Goal: Task Accomplishment & Management: Manage account settings

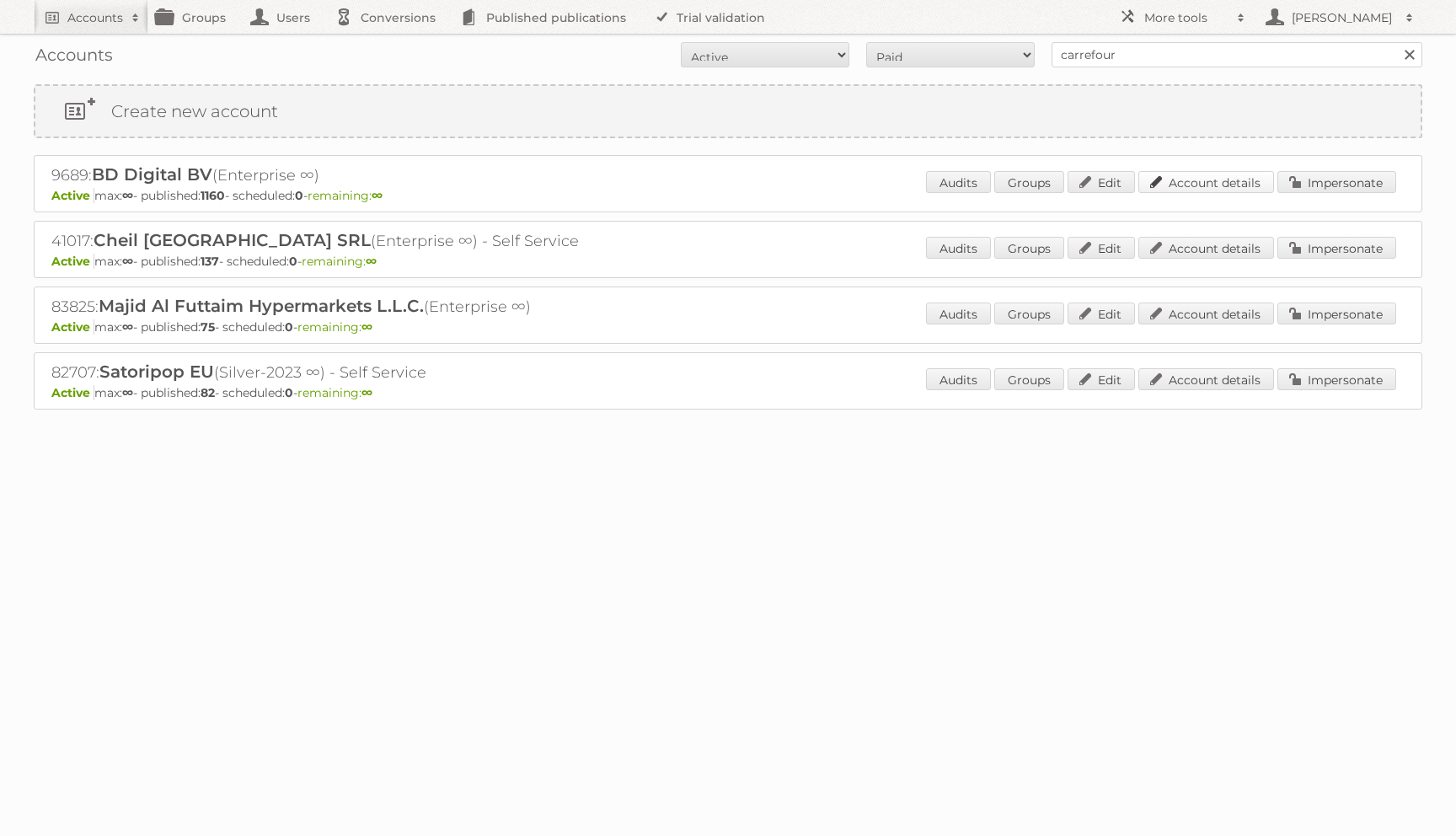
click at [1236, 180] on link "Account details" at bounding box center [1207, 182] width 136 height 22
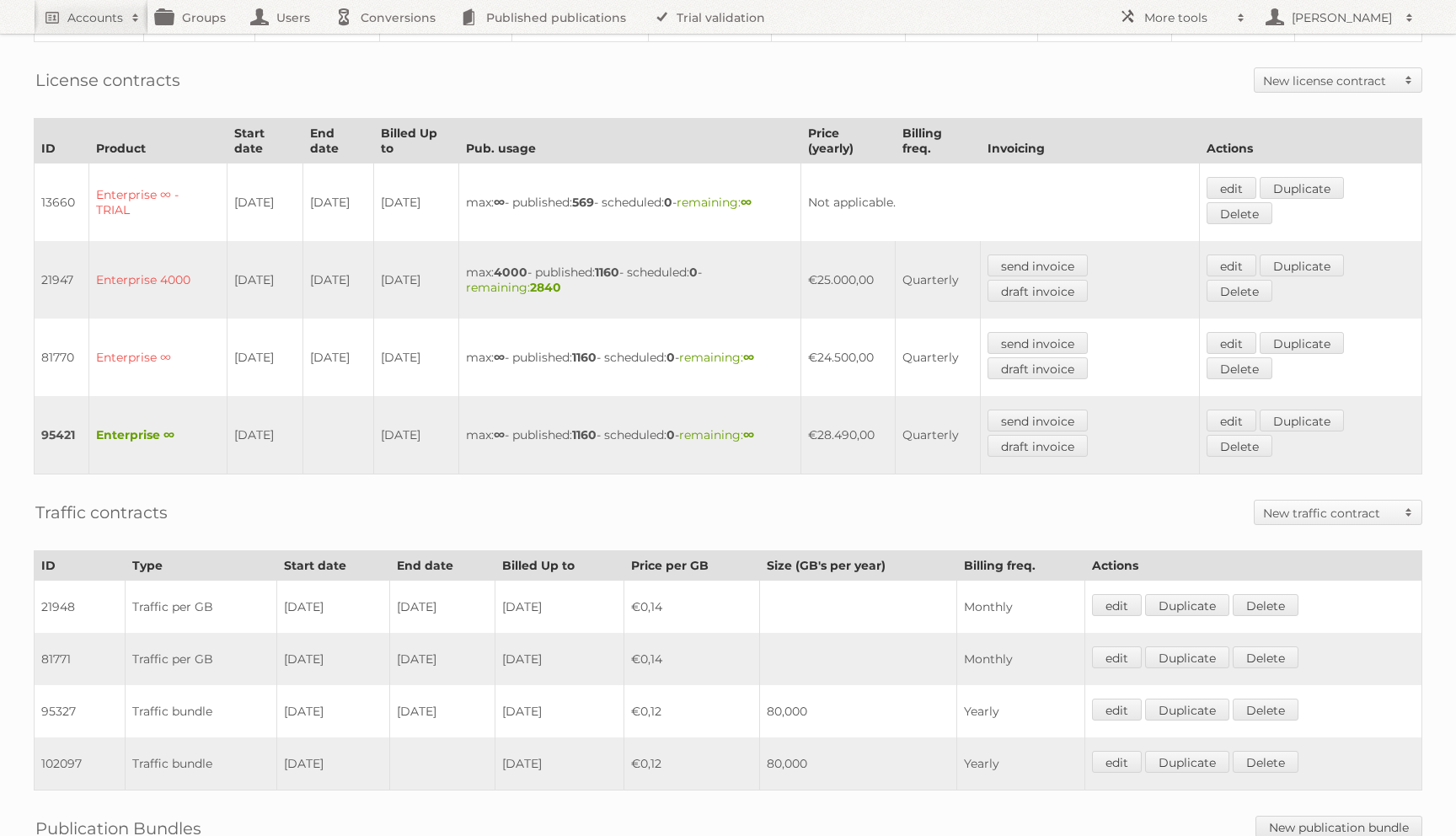
scroll to position [753, 0]
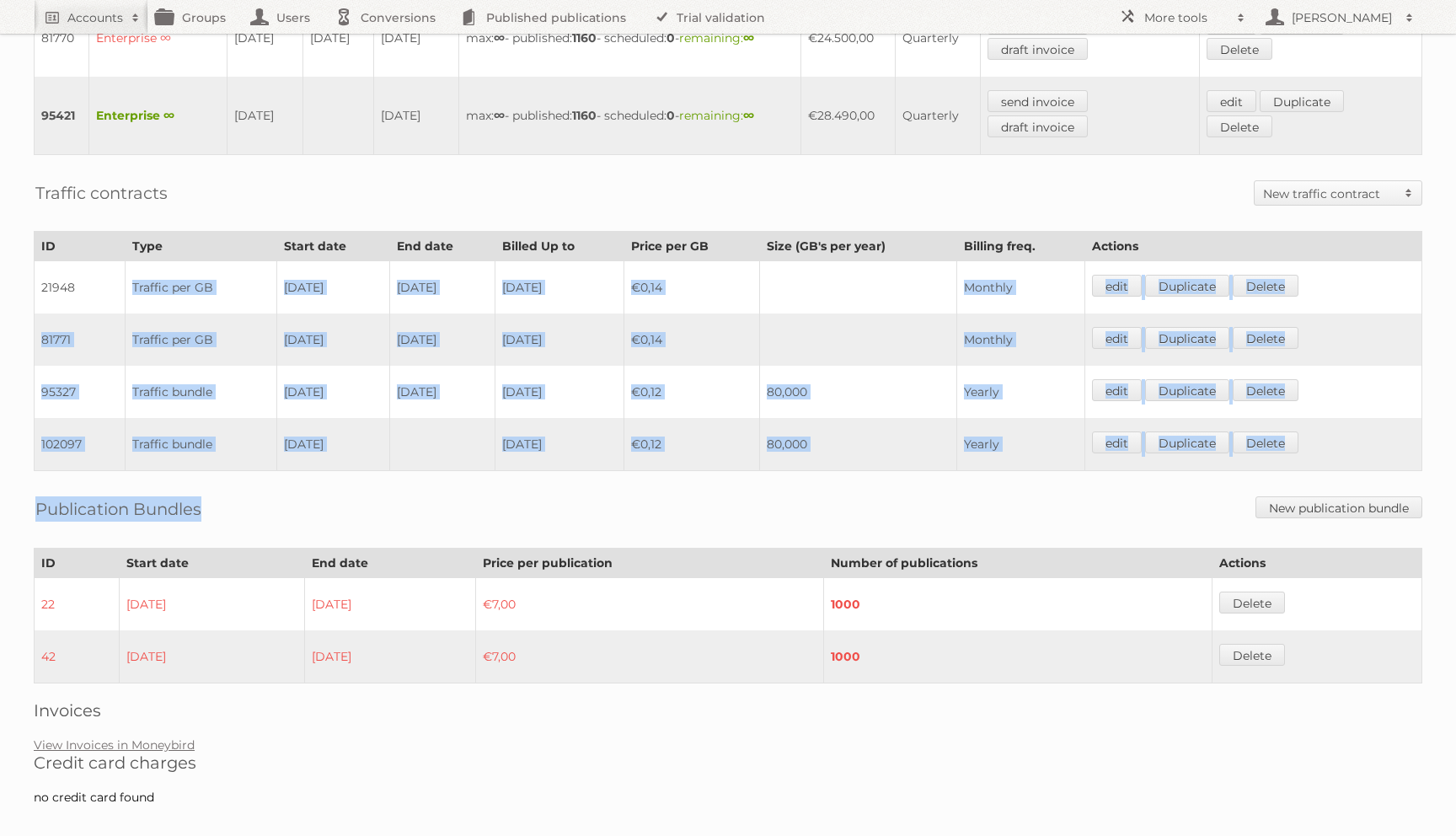
drag, startPoint x: 137, startPoint y: 263, endPoint x: 531, endPoint y: 459, distance: 440.1
click at [531, 461] on div "Account 9689: BD Digital BV Audits Groups Edit Impersonate VAT was changed from…" at bounding box center [728, 34] width 1456 height 1575
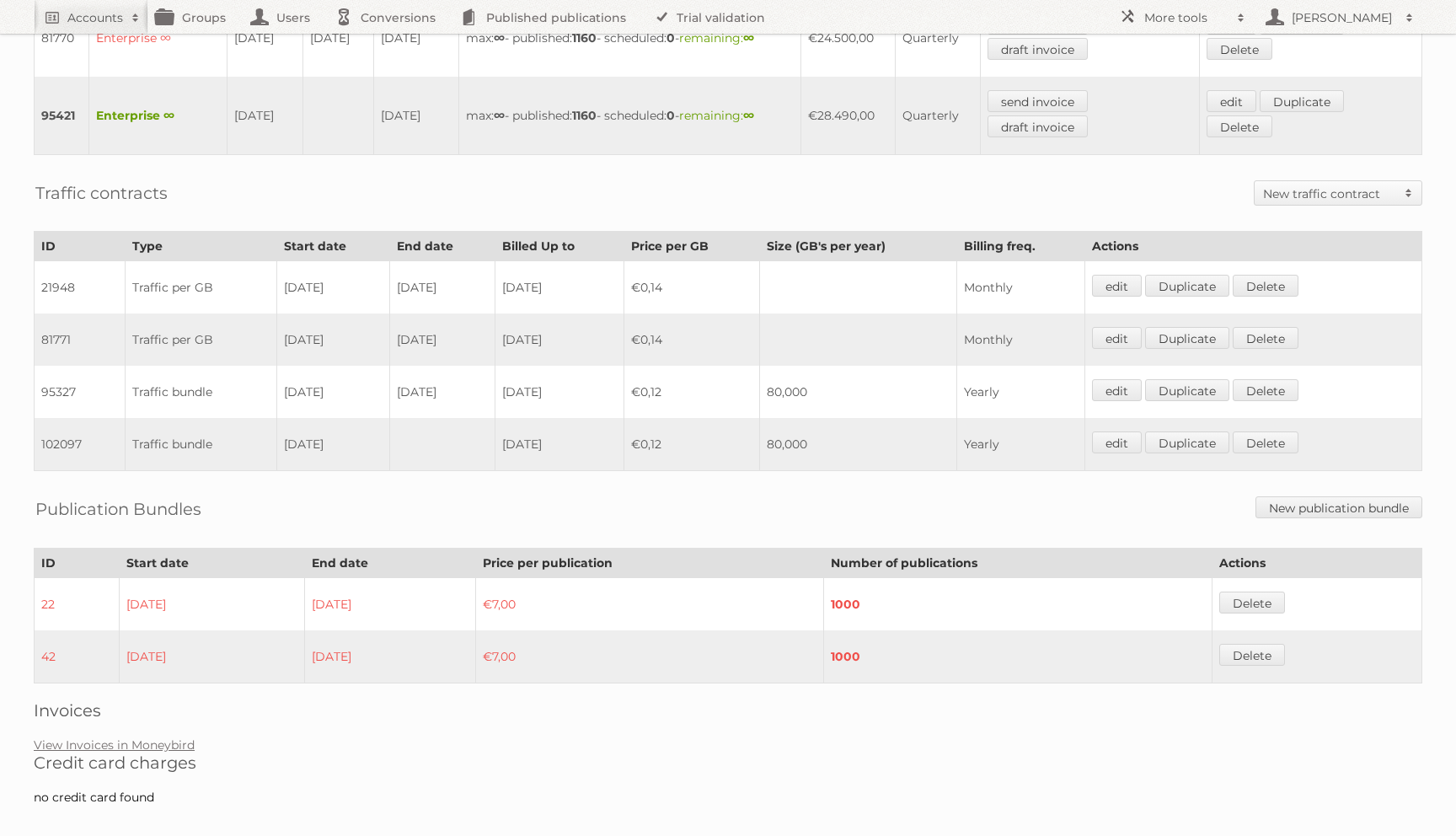
click at [533, 425] on td "[DATE]" at bounding box center [559, 444] width 129 height 53
drag, startPoint x: 794, startPoint y: 415, endPoint x: 804, endPoint y: 415, distance: 10.0
click at [804, 418] on td "80,000" at bounding box center [858, 444] width 197 height 53
drag, startPoint x: 771, startPoint y: 431, endPoint x: 829, endPoint y: 431, distance: 58.0
click at [823, 431] on tr "102097 Traffic bundle 01-04-2023 2026-03-31 €0,12 80,000 Yearly edit Duplicate …" at bounding box center [728, 444] width 1388 height 53
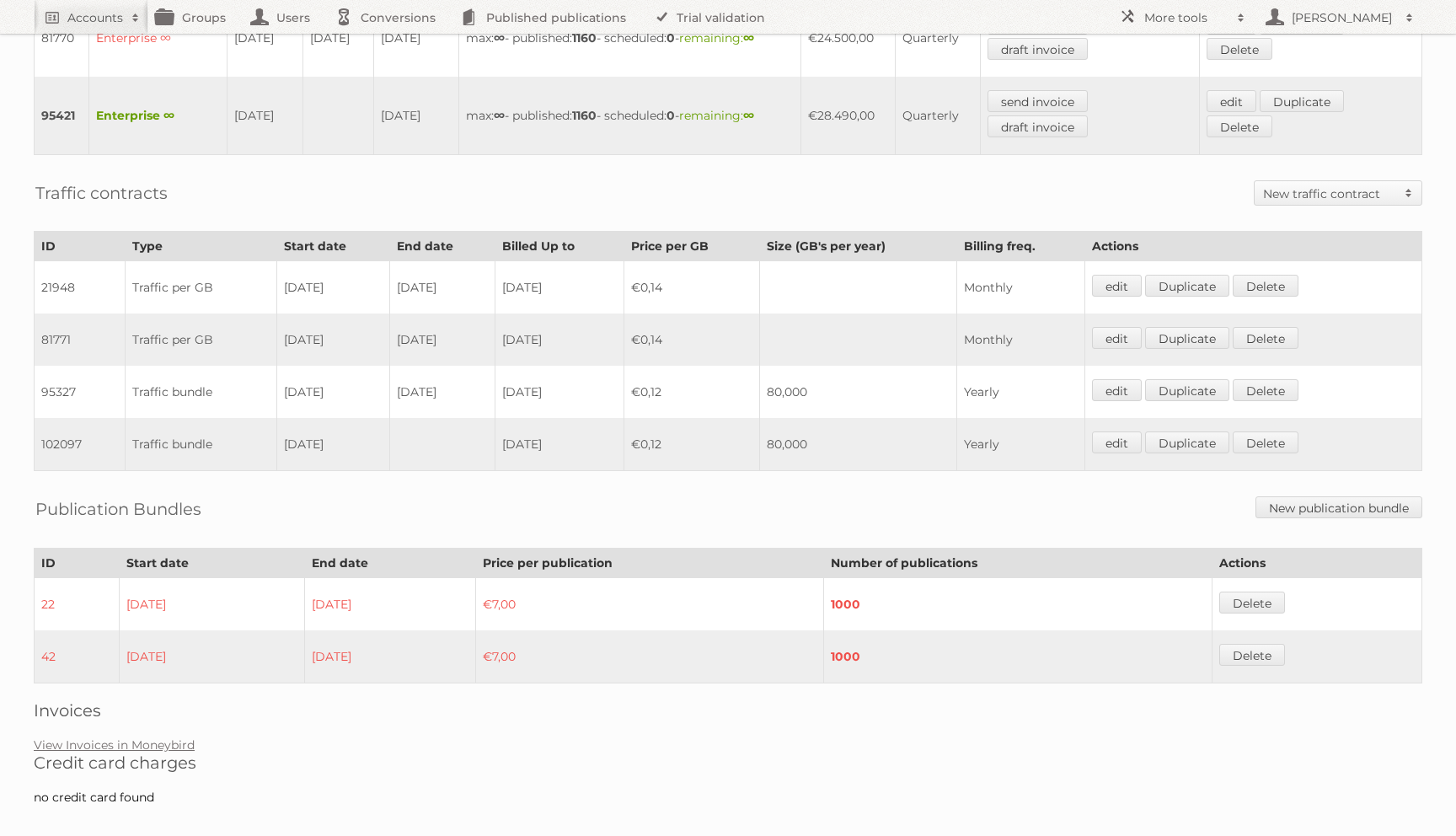
click at [801, 418] on td "80,000" at bounding box center [858, 444] width 197 height 53
drag, startPoint x: 783, startPoint y: 432, endPoint x: 842, endPoint y: 431, distance: 59.0
click at [842, 431] on td "80,000" at bounding box center [858, 444] width 197 height 53
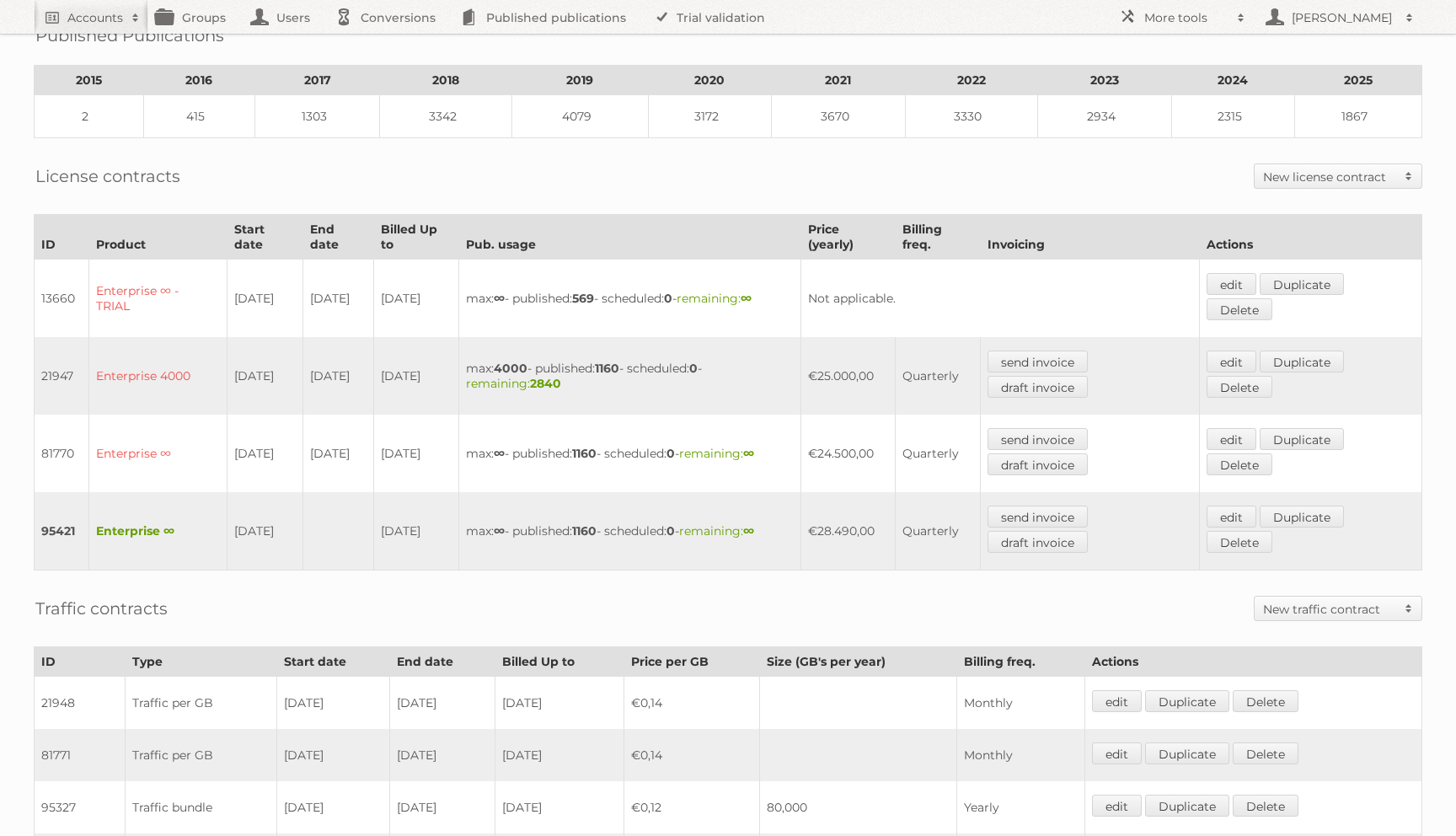
scroll to position [0, 0]
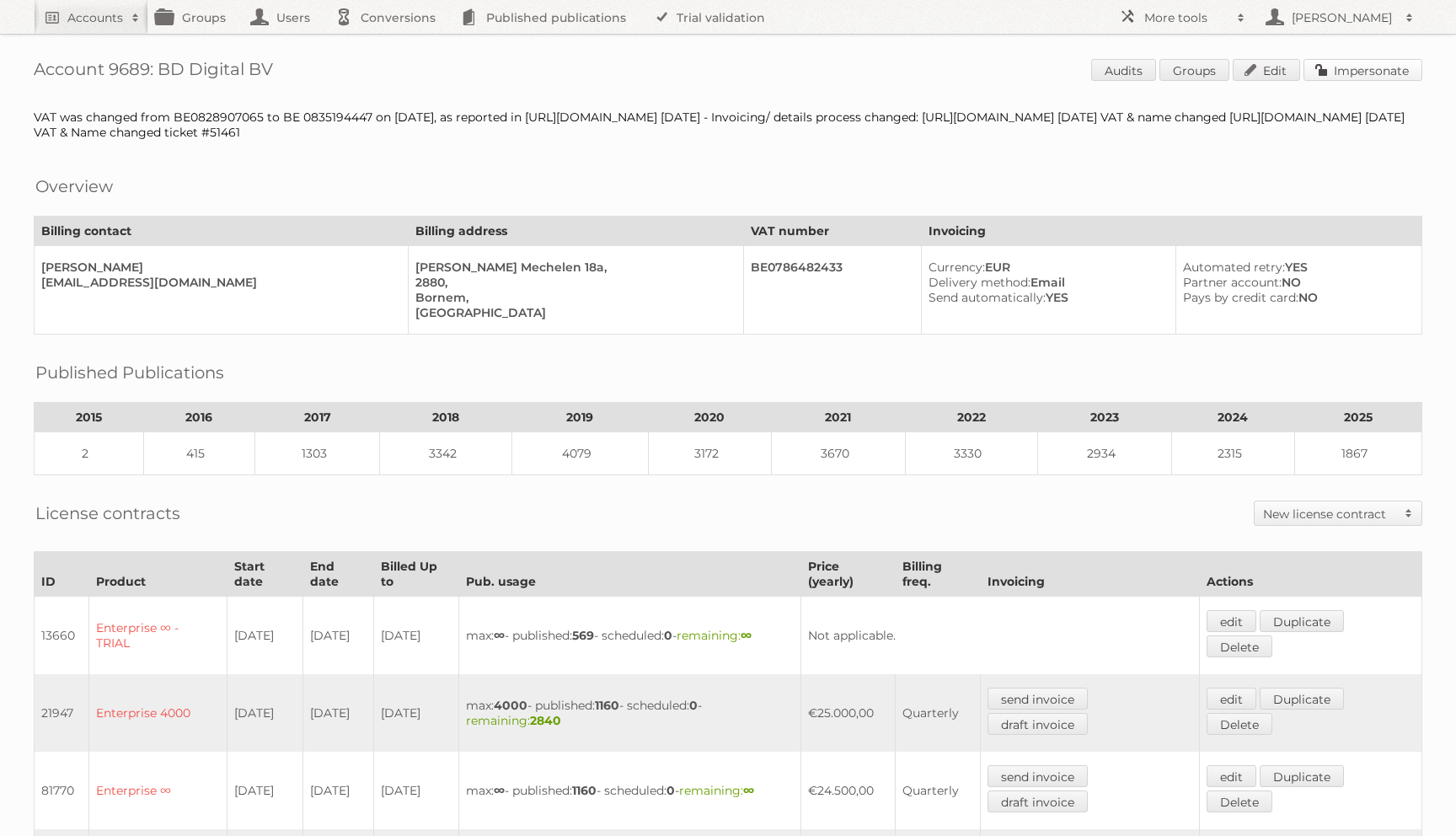
click at [1351, 66] on link "Impersonate" at bounding box center [1363, 70] width 119 height 22
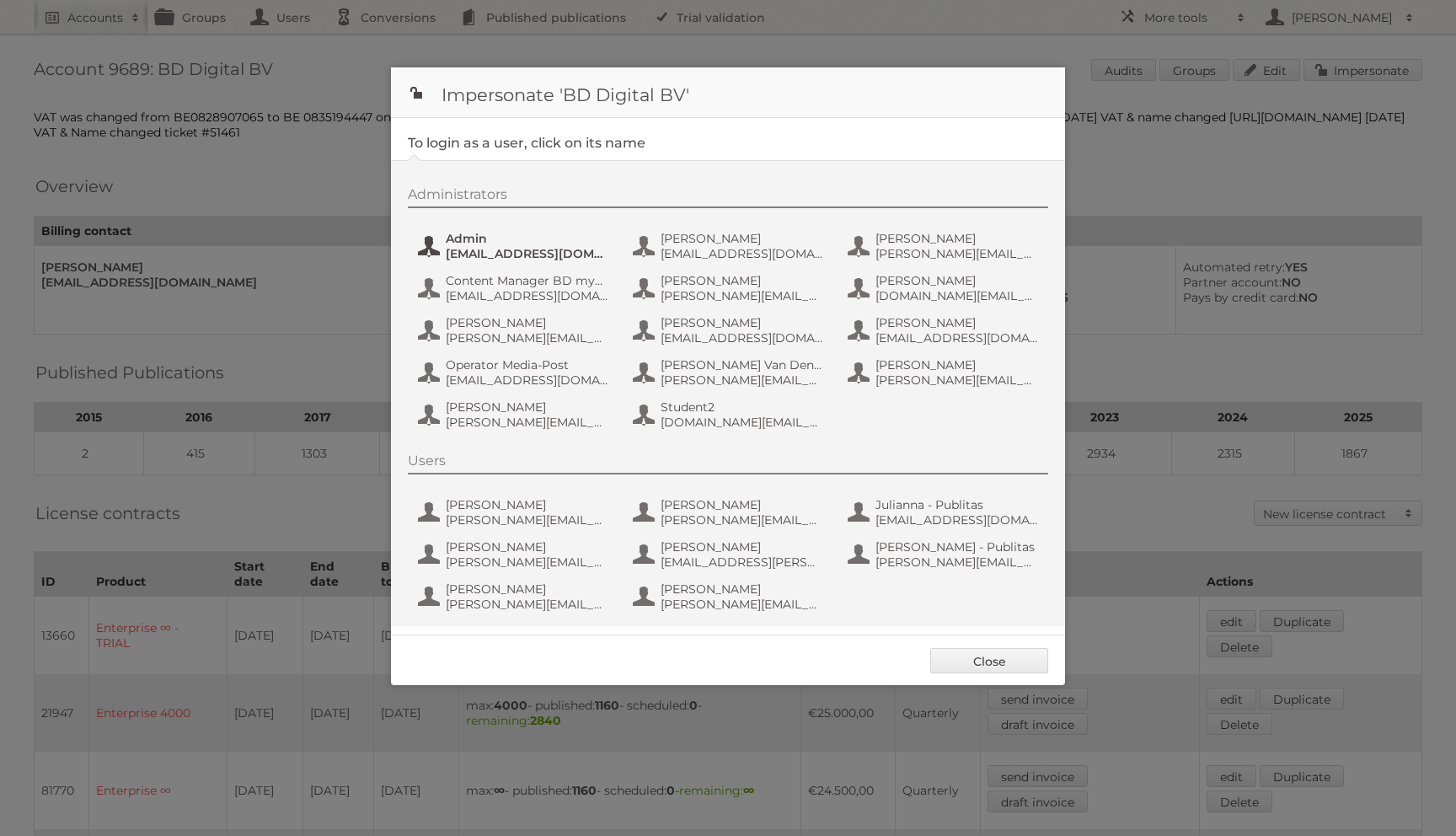
click at [504, 237] on span "Admin" at bounding box center [527, 238] width 163 height 15
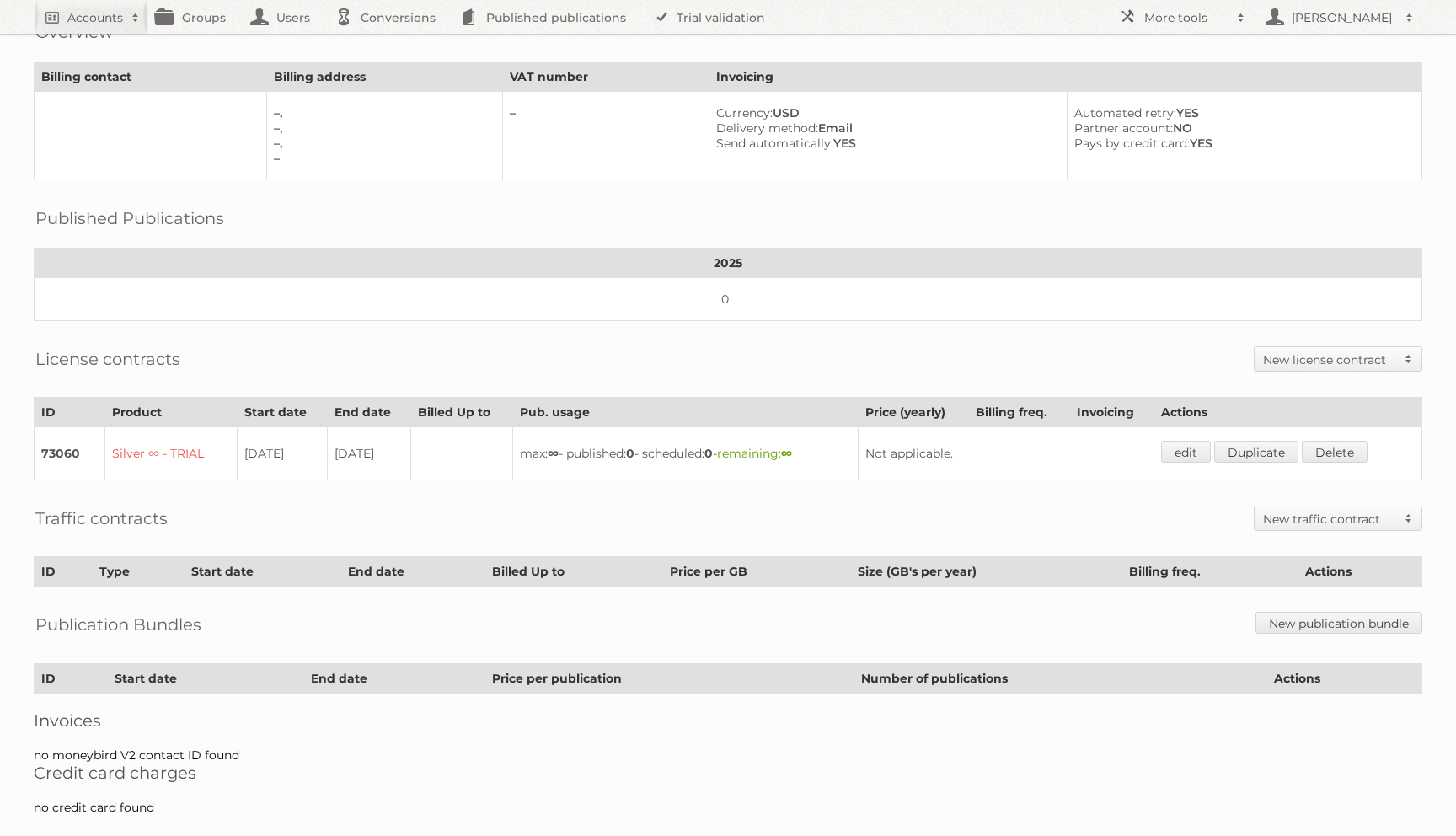
scroll to position [108, 0]
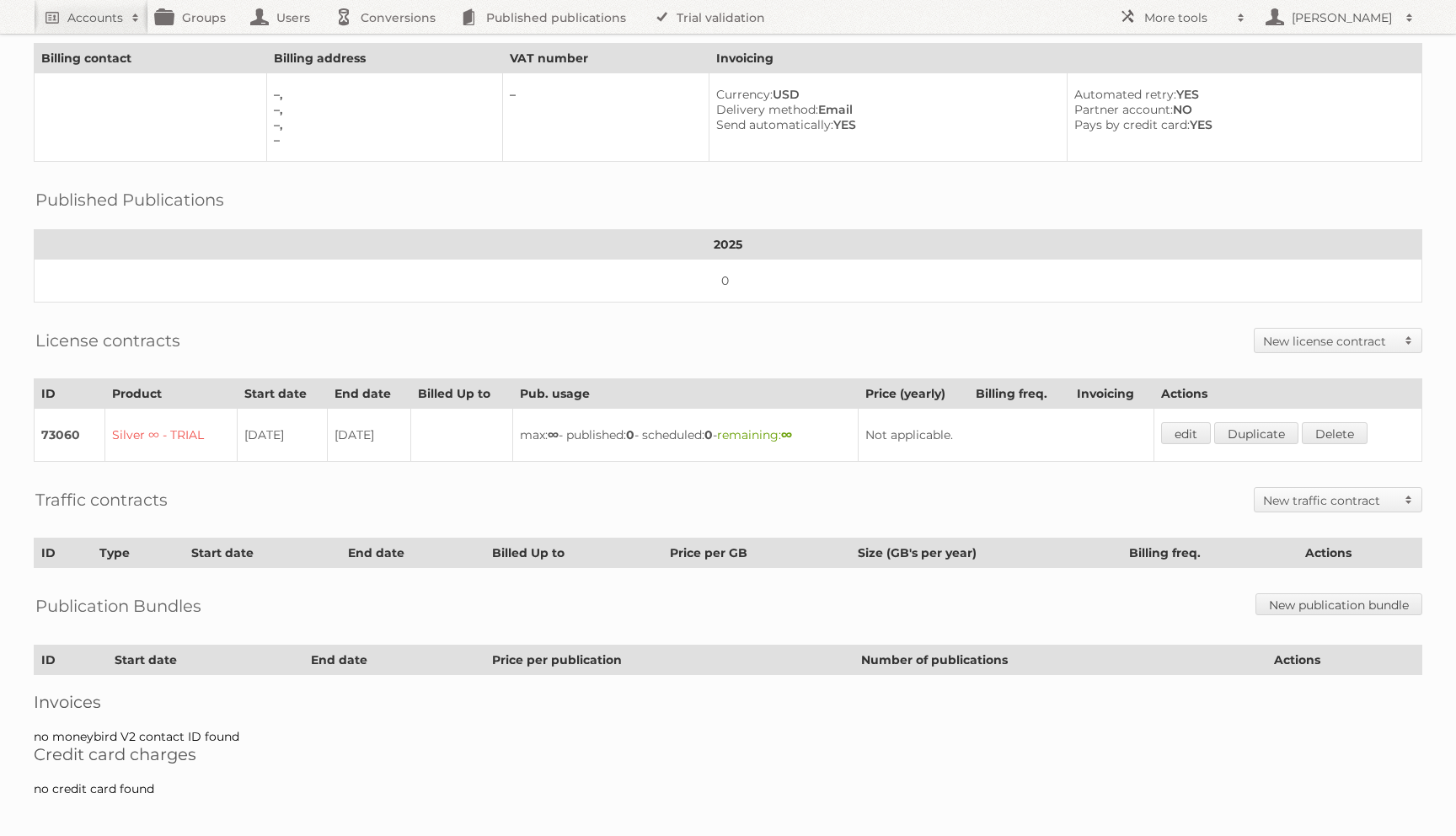
click at [1082, 635] on div "Account 64618: [PERSON_NAME] Audits Groups Edit Impersonate Overview Billing co…" at bounding box center [728, 353] width 1456 height 922
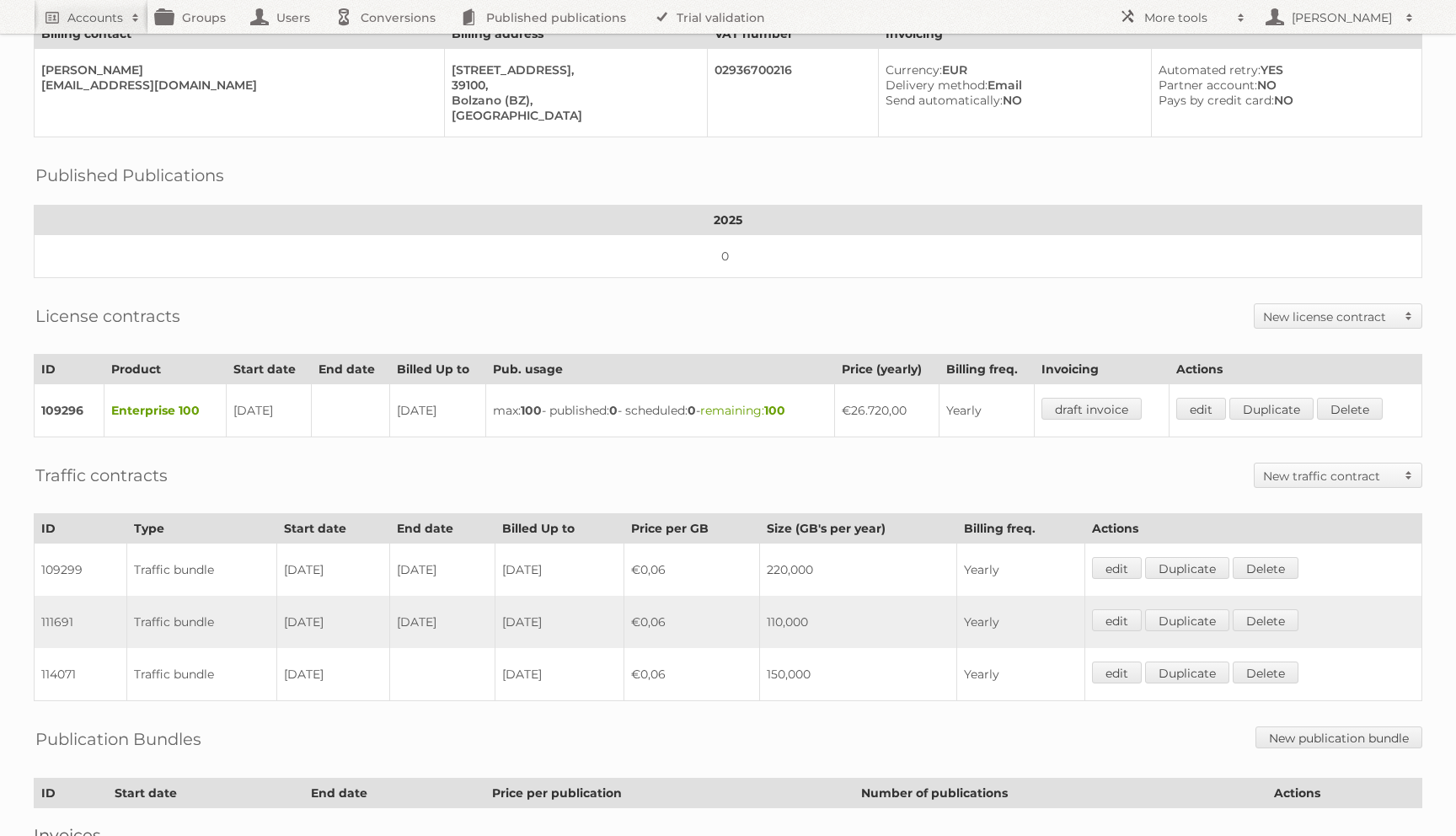
scroll to position [207, 0]
